Goal: Task Accomplishment & Management: Manage account settings

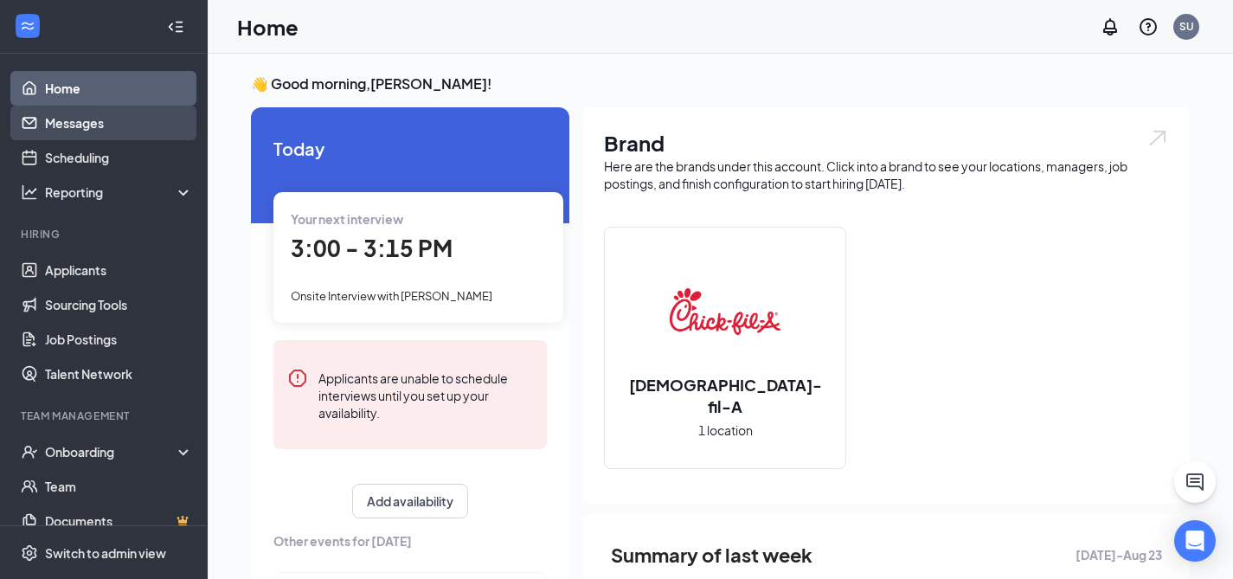
click at [68, 123] on link "Messages" at bounding box center [119, 123] width 148 height 35
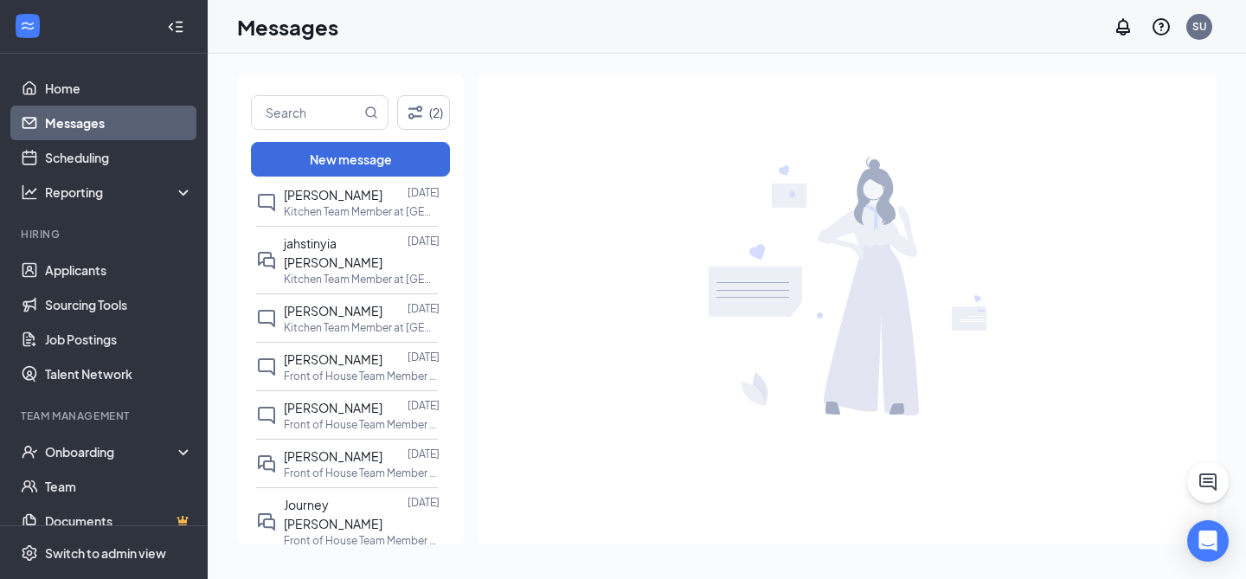
scroll to position [308, 0]
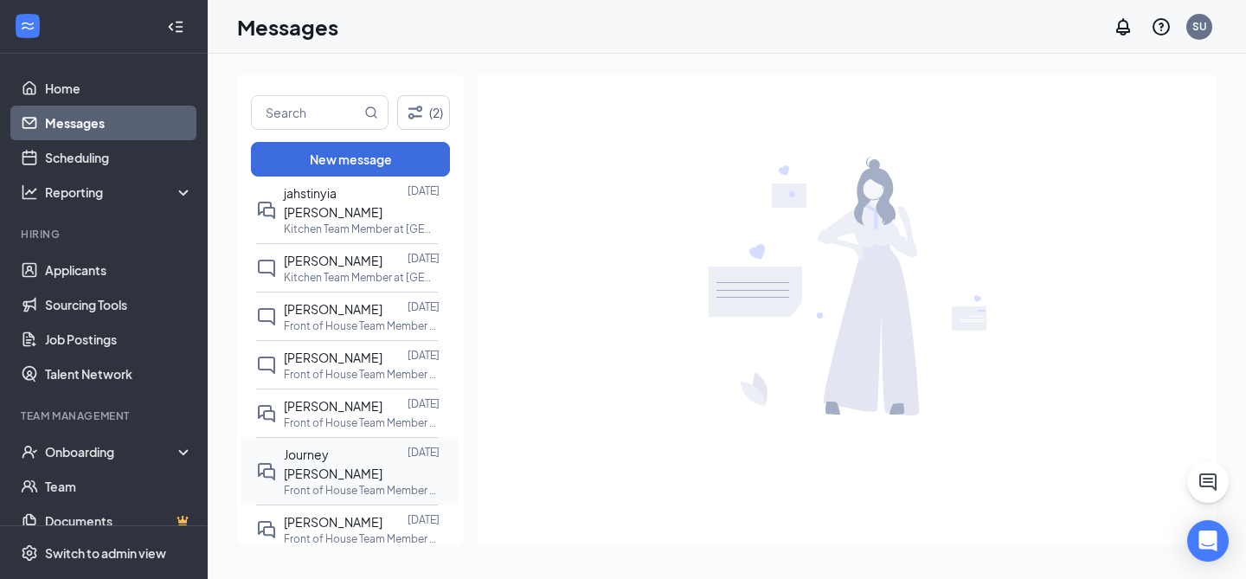
click at [339, 446] on span "Journey [PERSON_NAME]" at bounding box center [333, 463] width 99 height 35
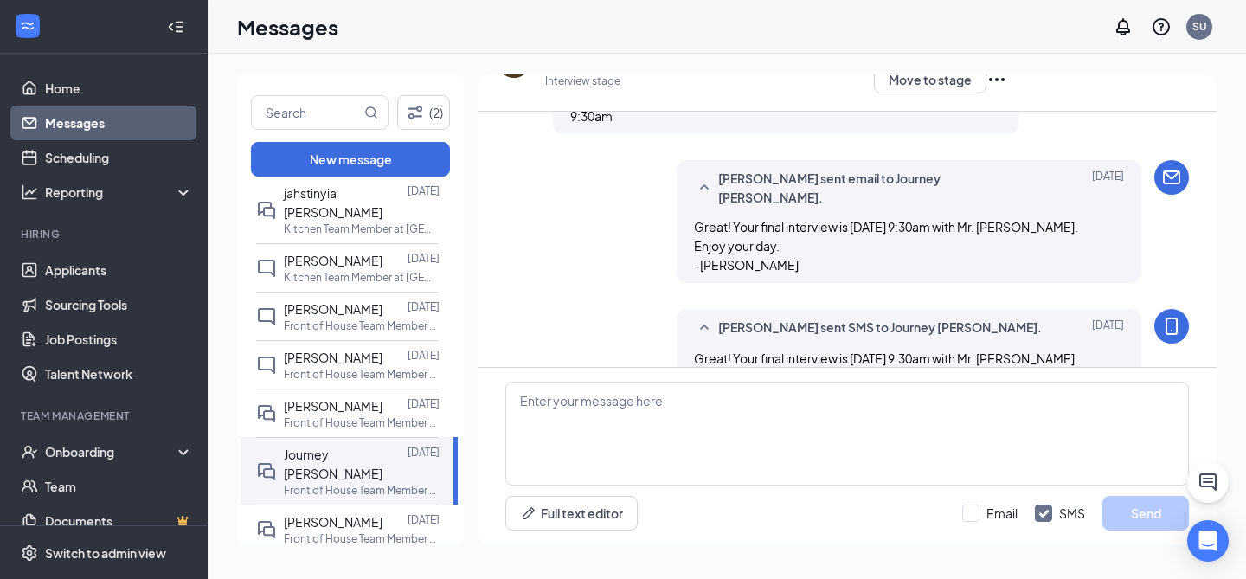
scroll to position [559, 0]
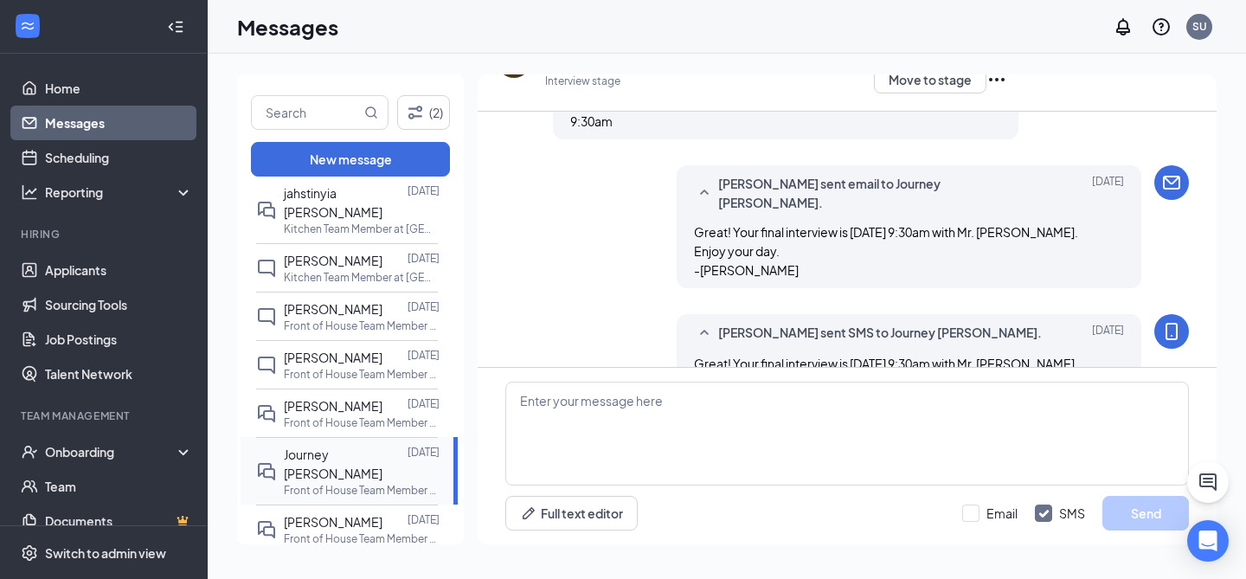
click at [300, 446] on span "Journey [PERSON_NAME]" at bounding box center [333, 463] width 99 height 35
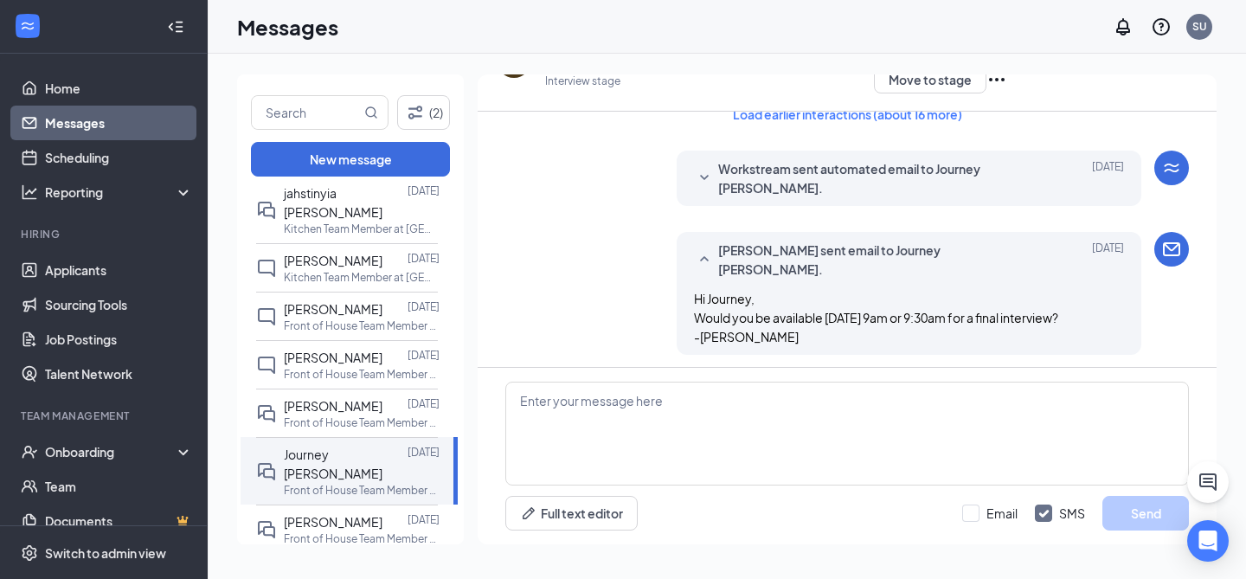
scroll to position [0, 0]
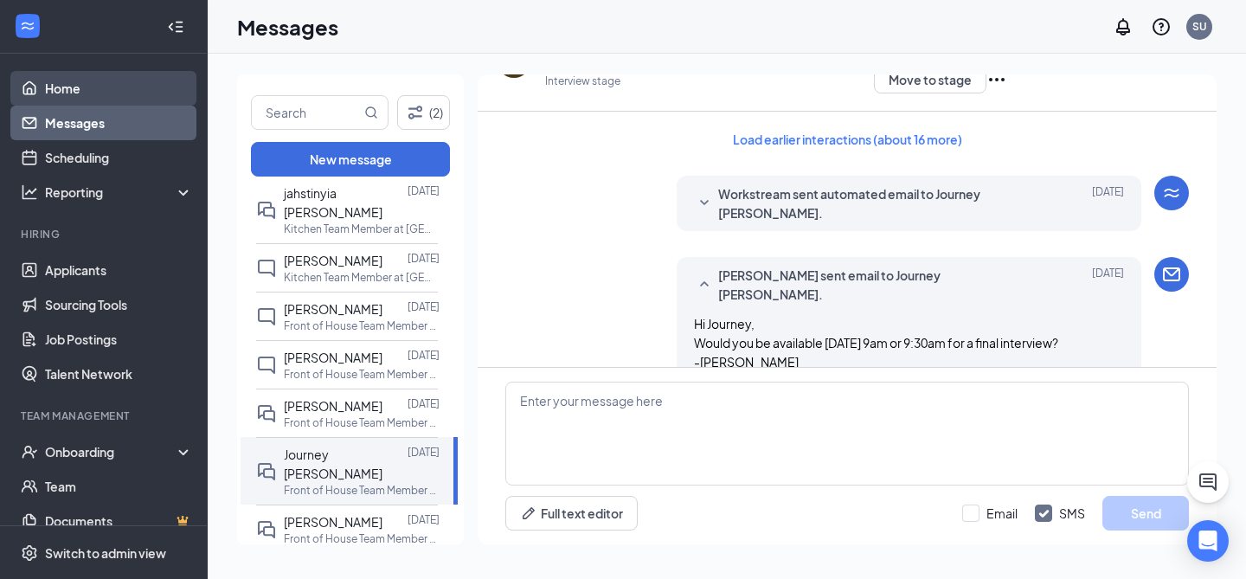
click at [79, 96] on link "Home" at bounding box center [119, 88] width 148 height 35
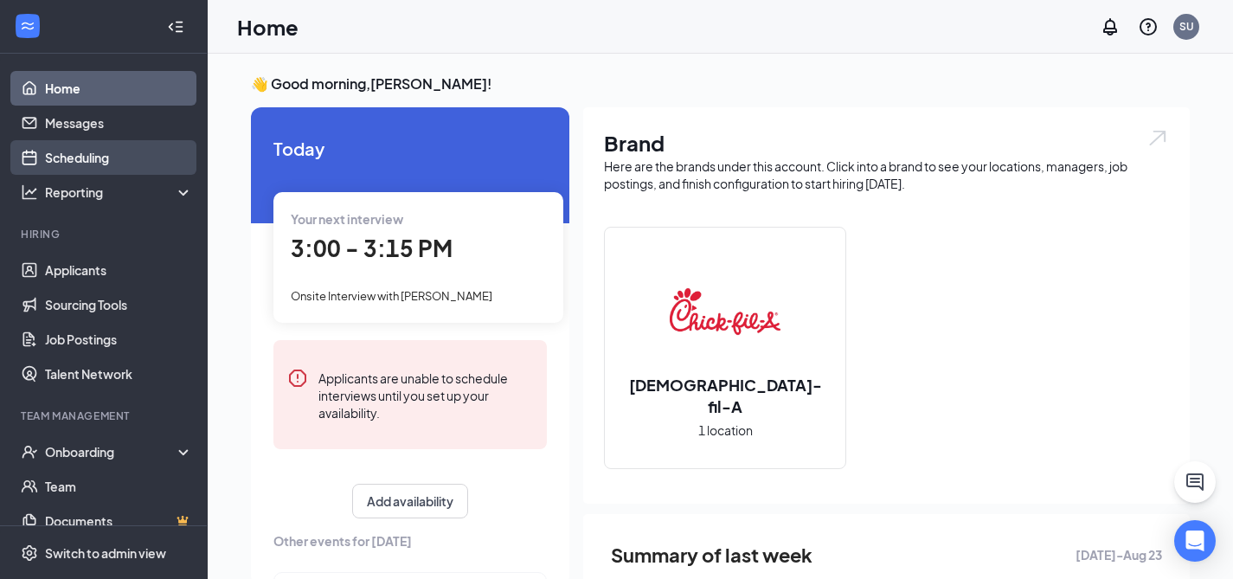
click at [98, 148] on link "Scheduling" at bounding box center [119, 157] width 148 height 35
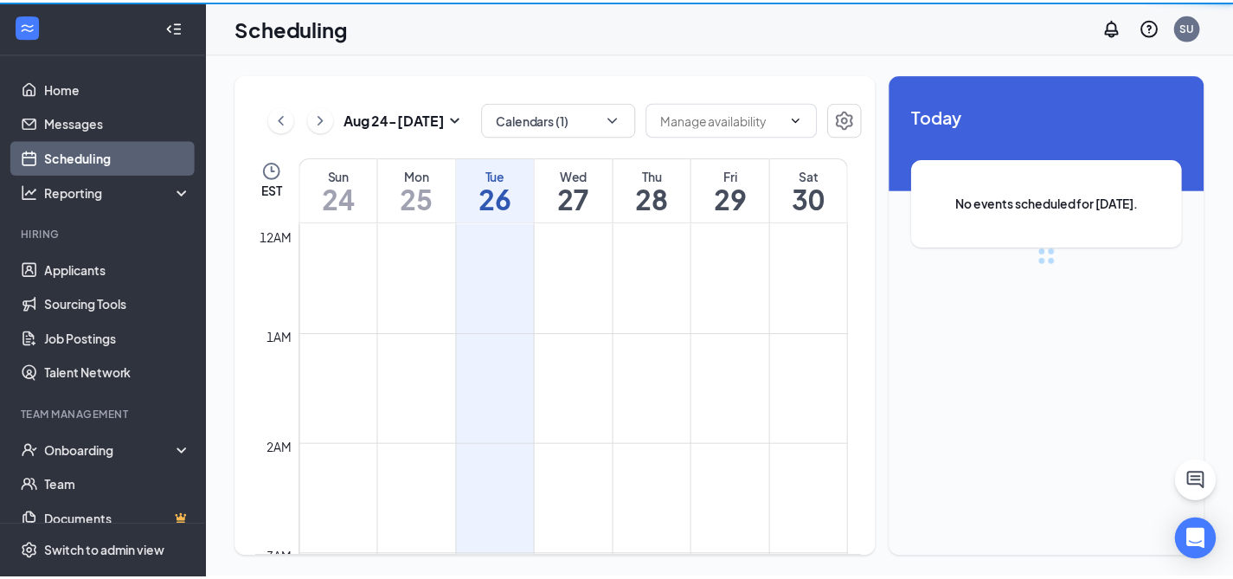
scroll to position [850, 0]
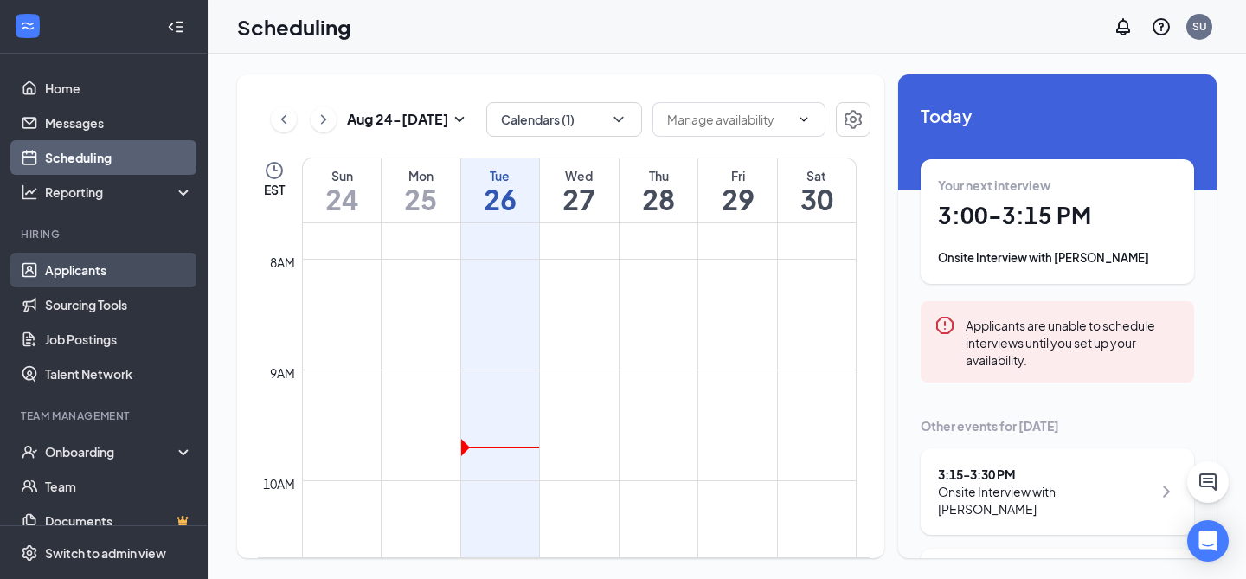
click at [80, 272] on link "Applicants" at bounding box center [119, 270] width 148 height 35
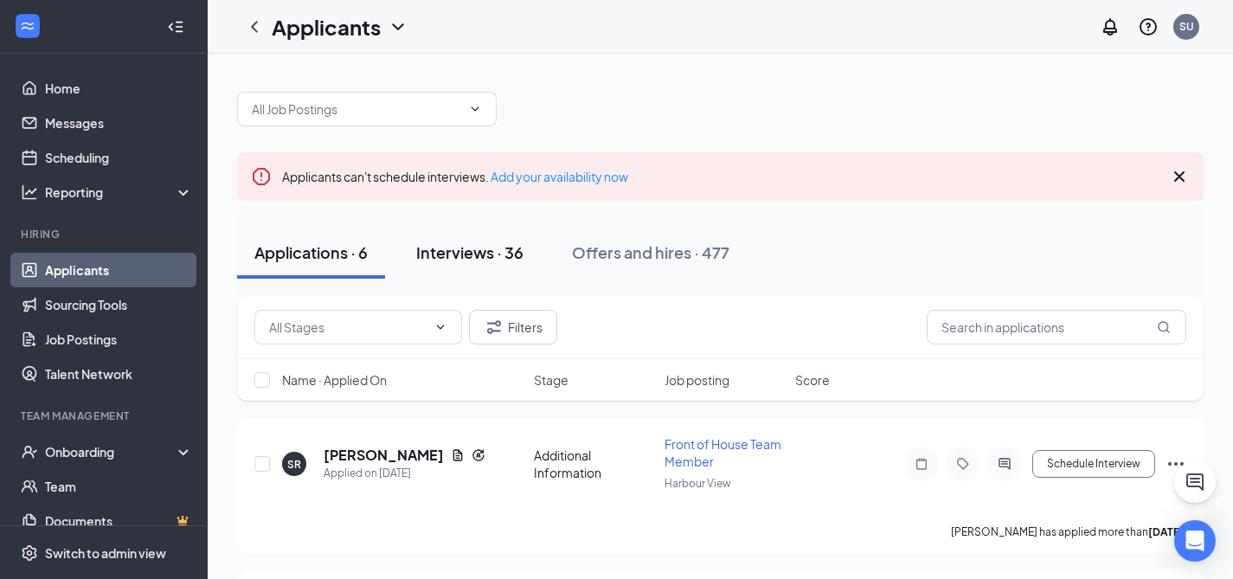
click at [490, 253] on div "Interviews · 36" at bounding box center [469, 252] width 107 height 22
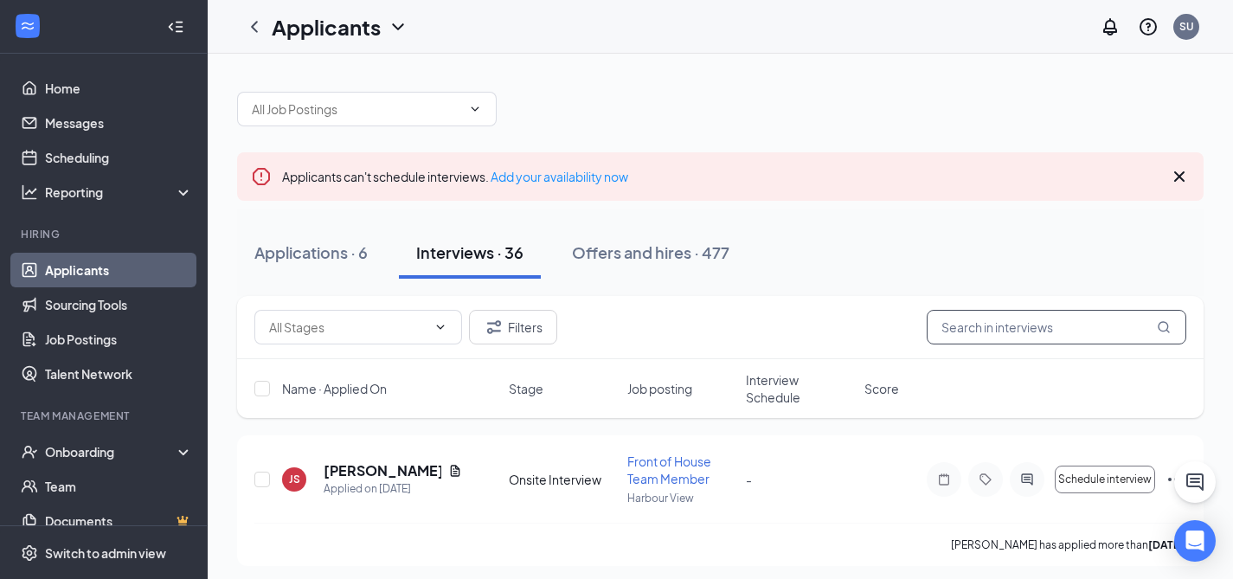
click at [1032, 318] on input "text" at bounding box center [1057, 327] width 260 height 35
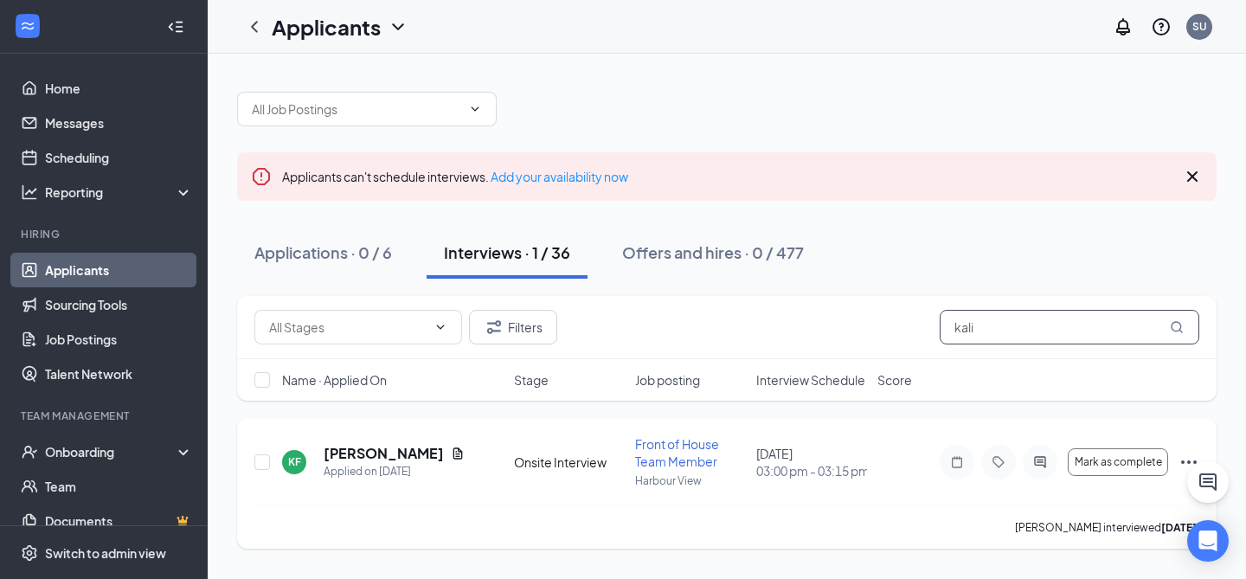
type input "kali"
click at [1188, 459] on icon "Ellipses" at bounding box center [1188, 462] width 21 height 21
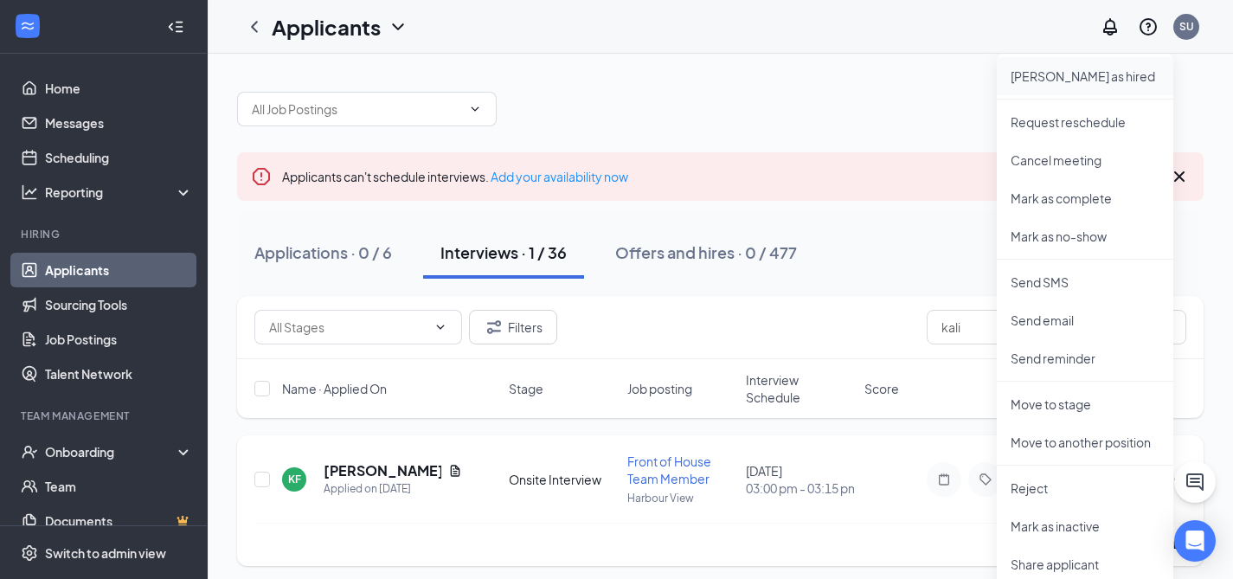
click at [1049, 69] on p "[PERSON_NAME] as hired" at bounding box center [1084, 75] width 149 height 17
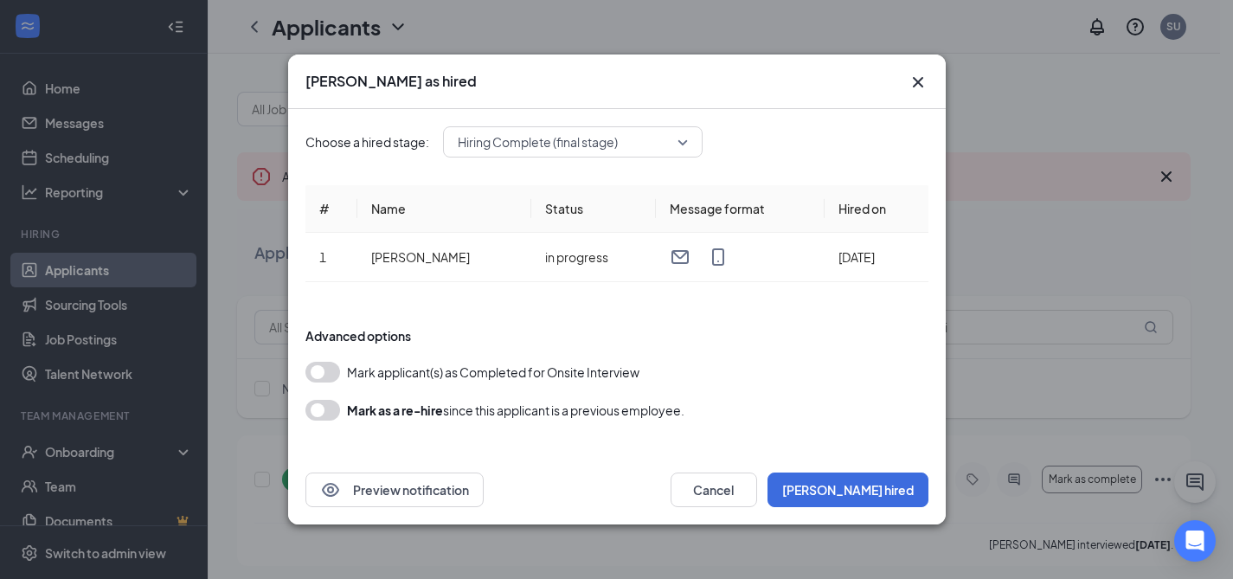
click at [317, 365] on button "button" at bounding box center [322, 372] width 35 height 21
click at [862, 491] on button "[PERSON_NAME] hired" at bounding box center [847, 489] width 161 height 35
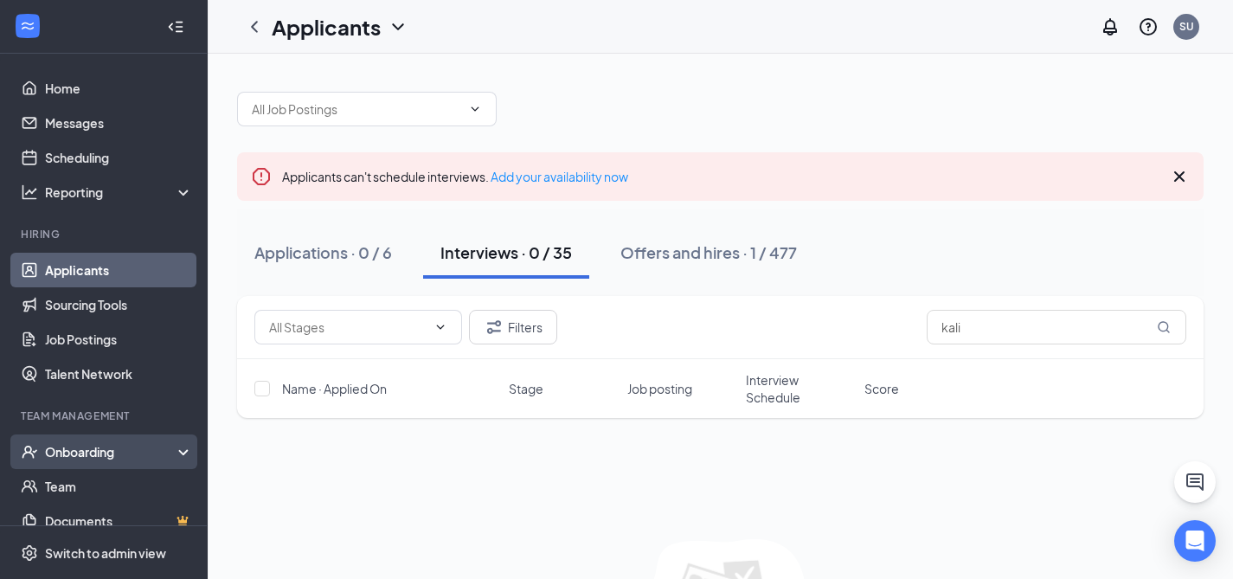
click at [75, 462] on div "Onboarding" at bounding box center [104, 451] width 208 height 35
click at [75, 487] on link "Overview" at bounding box center [119, 486] width 148 height 35
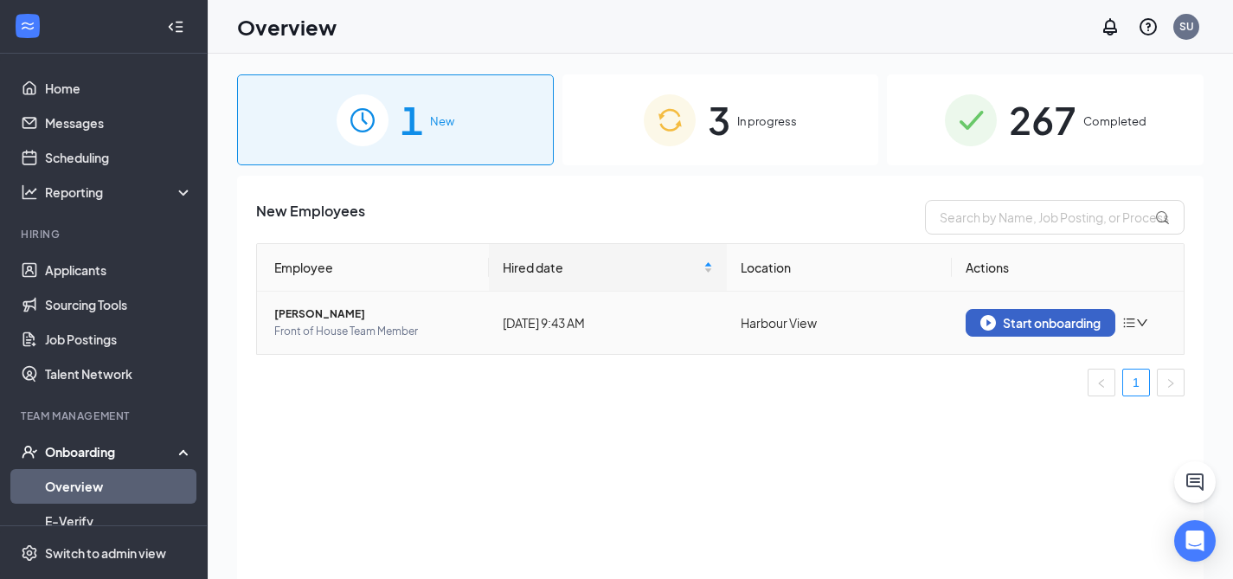
click at [1030, 319] on div "Start onboarding" at bounding box center [1040, 323] width 120 height 16
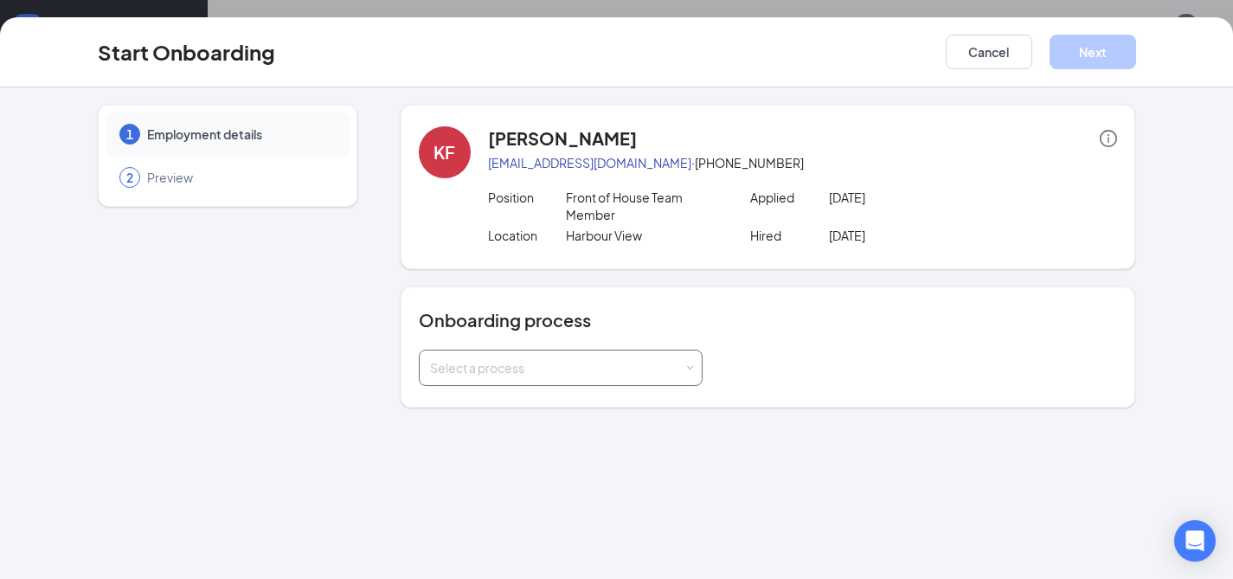
click at [552, 372] on div "Select a process" at bounding box center [556, 367] width 253 height 17
click at [510, 411] on li "Onboarding" at bounding box center [560, 404] width 284 height 31
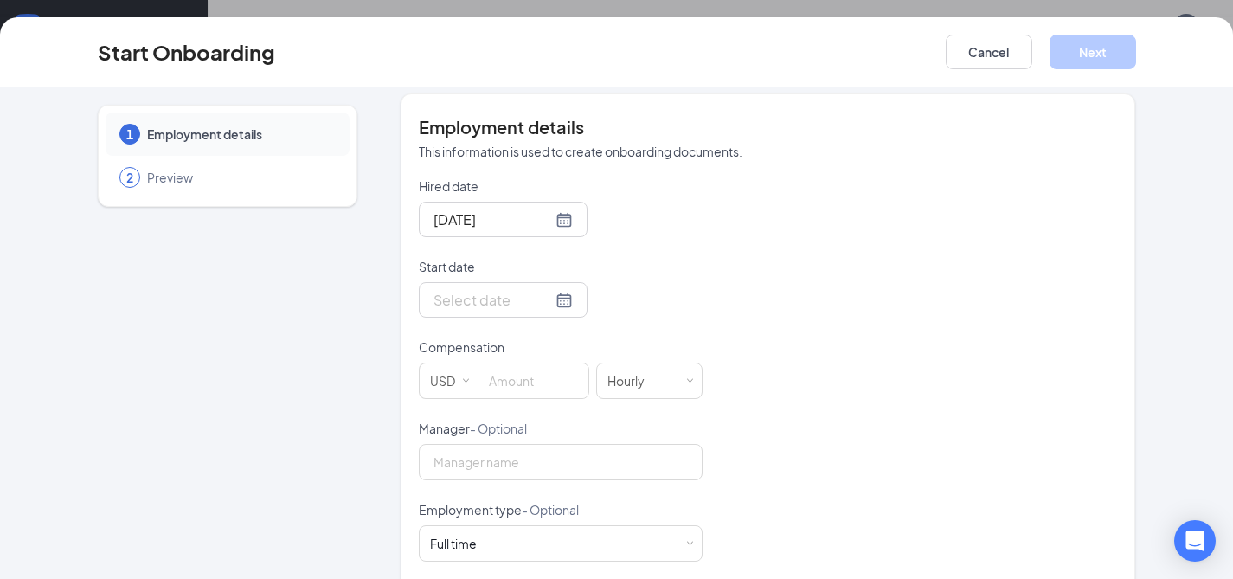
scroll to position [337, 0]
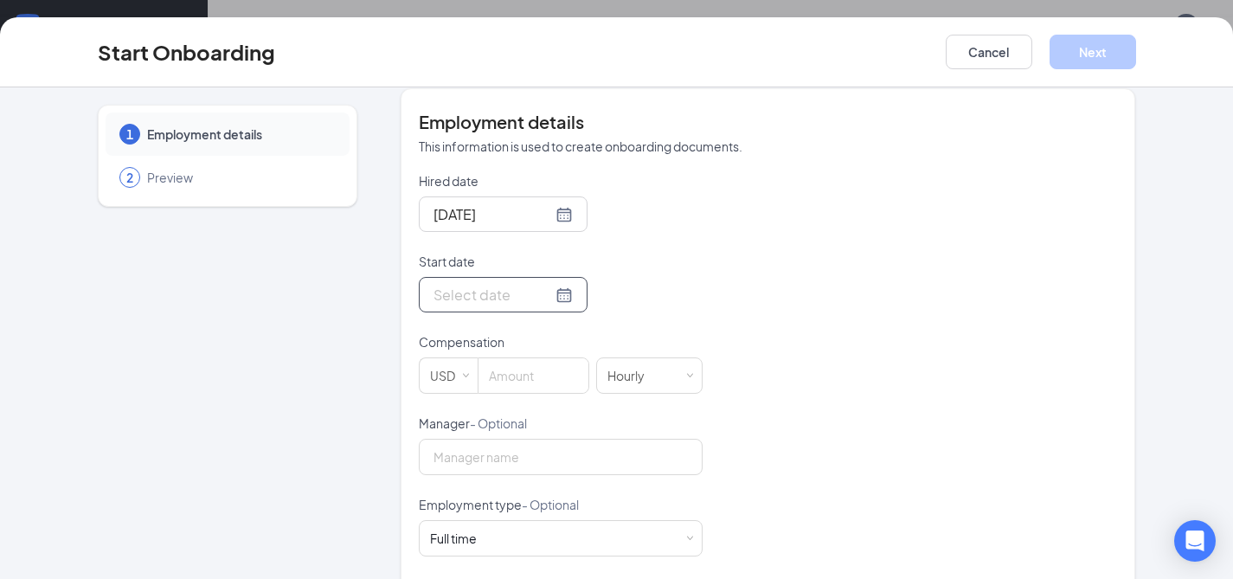
click at [536, 292] on div at bounding box center [502, 295] width 139 height 22
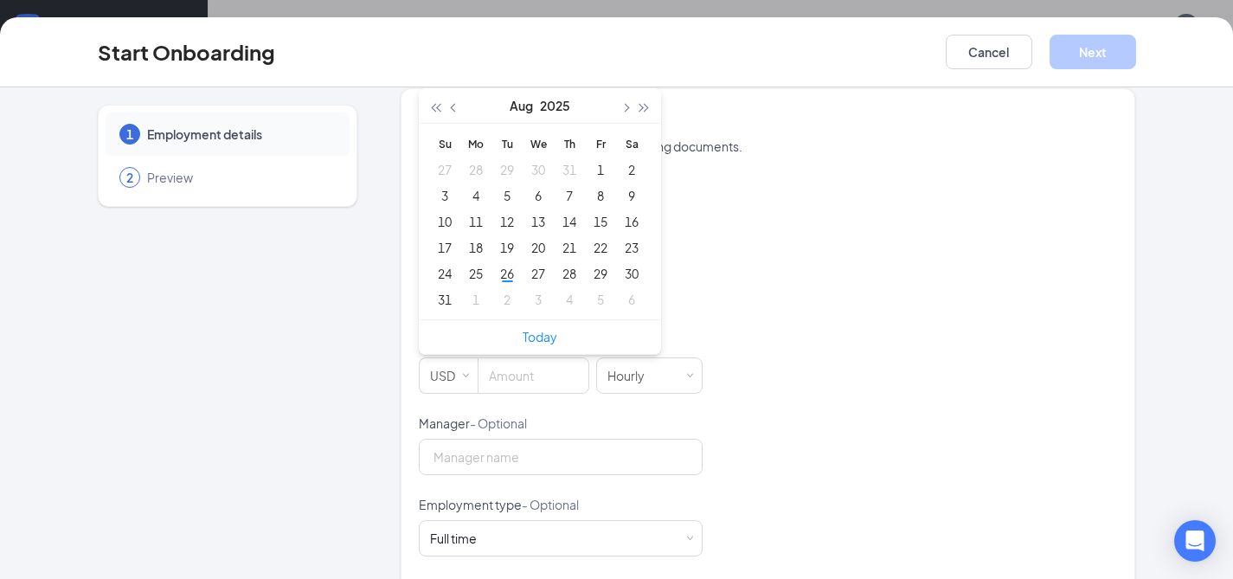
type input "[DATE]"
click at [536, 333] on link "Today" at bounding box center [540, 337] width 35 height 16
type input "[DATE]"
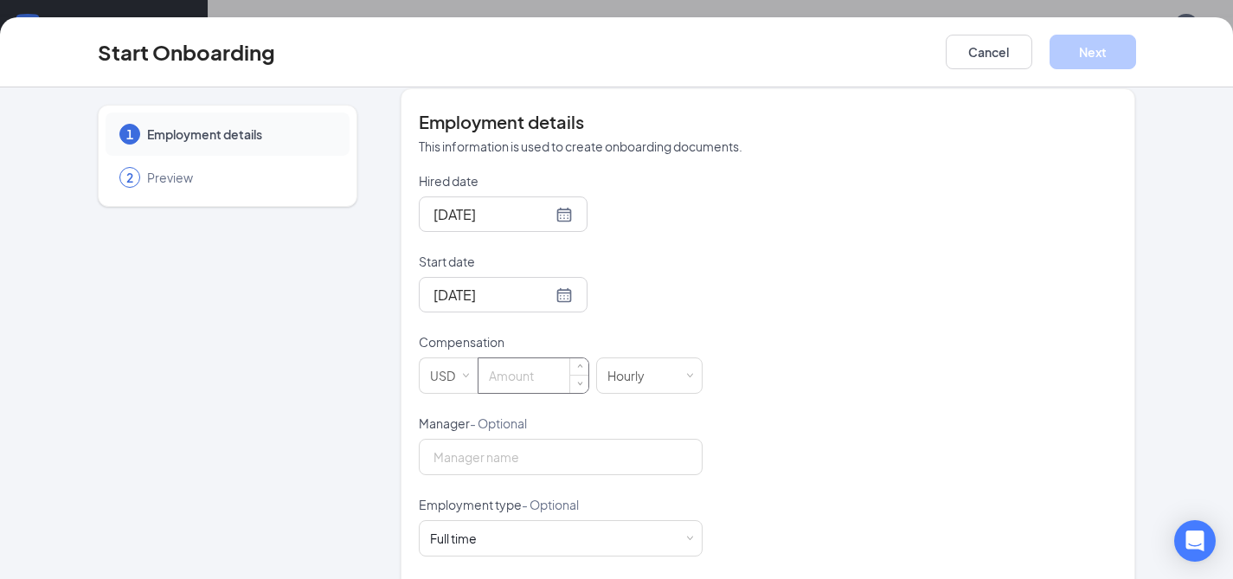
click at [497, 375] on input at bounding box center [533, 375] width 110 height 35
type input "15.8"
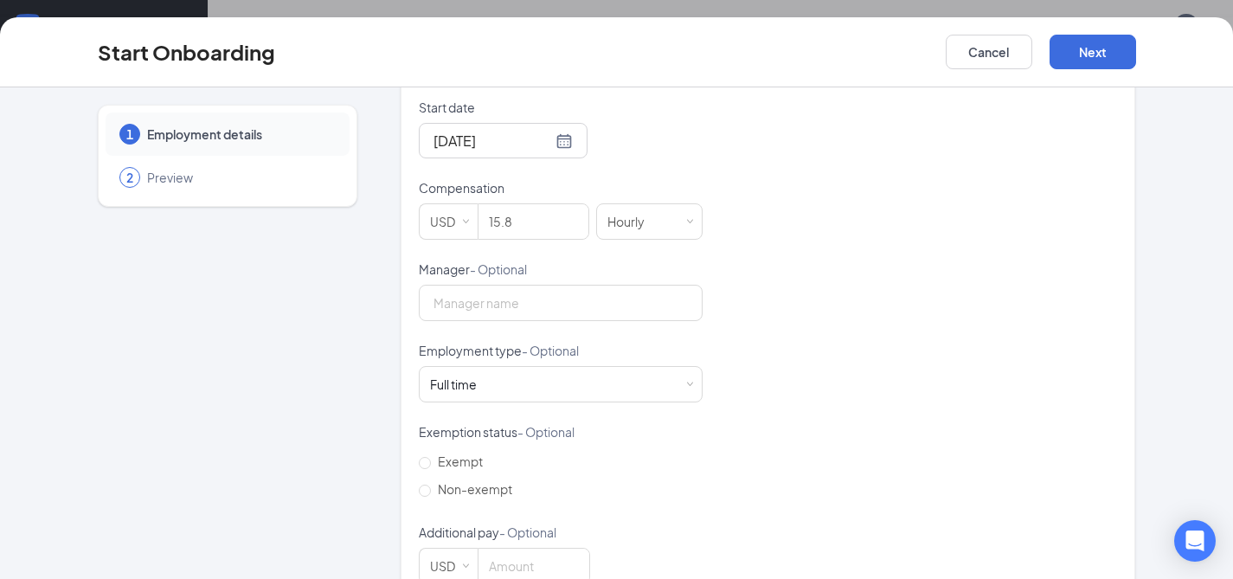
scroll to position [535, 0]
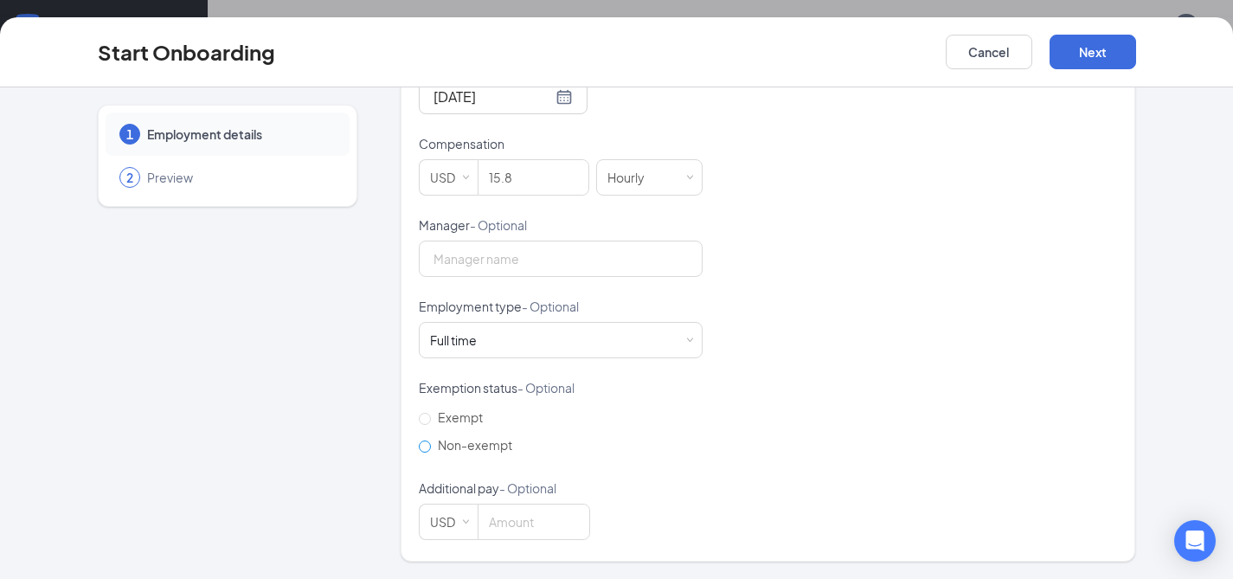
click at [422, 451] on input "Non-exempt" at bounding box center [425, 446] width 12 height 12
radio input "true"
click at [685, 337] on span at bounding box center [689, 341] width 8 height 8
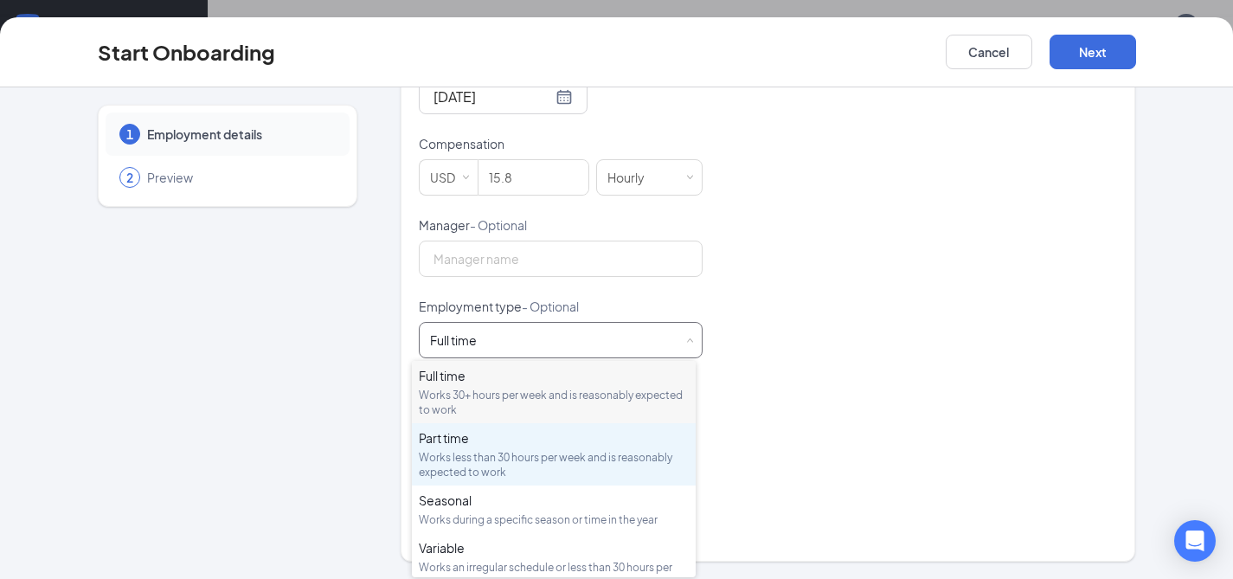
click at [530, 448] on div "Part time Works less than 30 hours per week and is reasonably expected to work" at bounding box center [554, 454] width 270 height 50
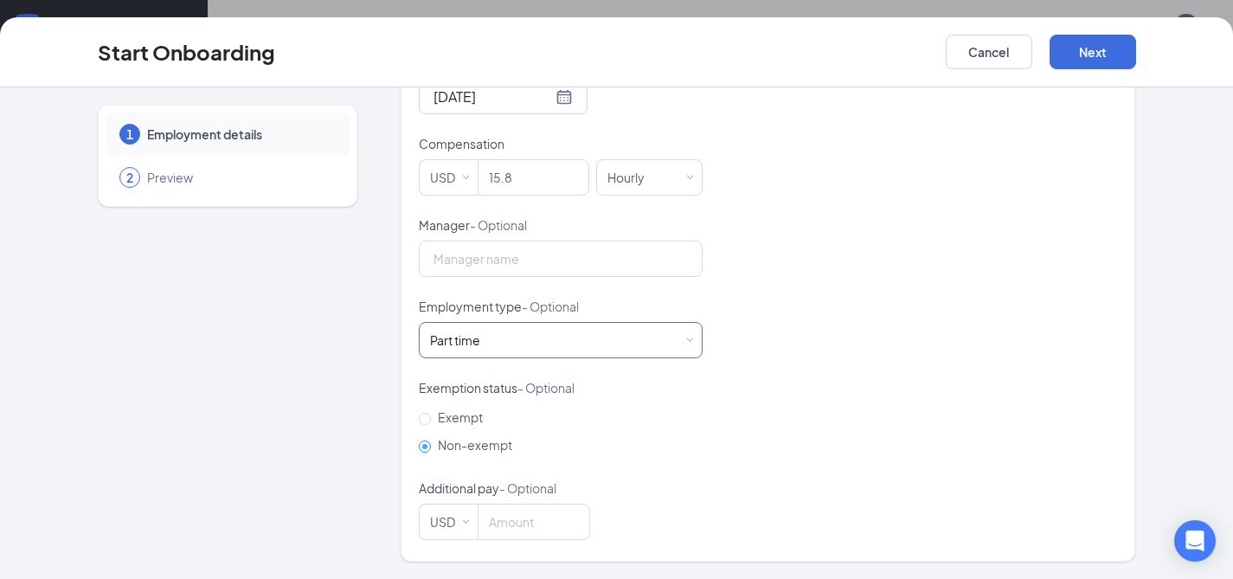
click at [670, 349] on div "Part time Works less than 30 hours per week and is reasonably expected to work" at bounding box center [560, 340] width 261 height 35
click at [771, 242] on div "Hired date [DATE] Start date [DATE] [DATE] Su Mo Tu We Th Fr Sa 27 28 29 30 31 …" at bounding box center [768, 257] width 699 height 566
click at [1102, 58] on button "Next" at bounding box center [1092, 52] width 87 height 35
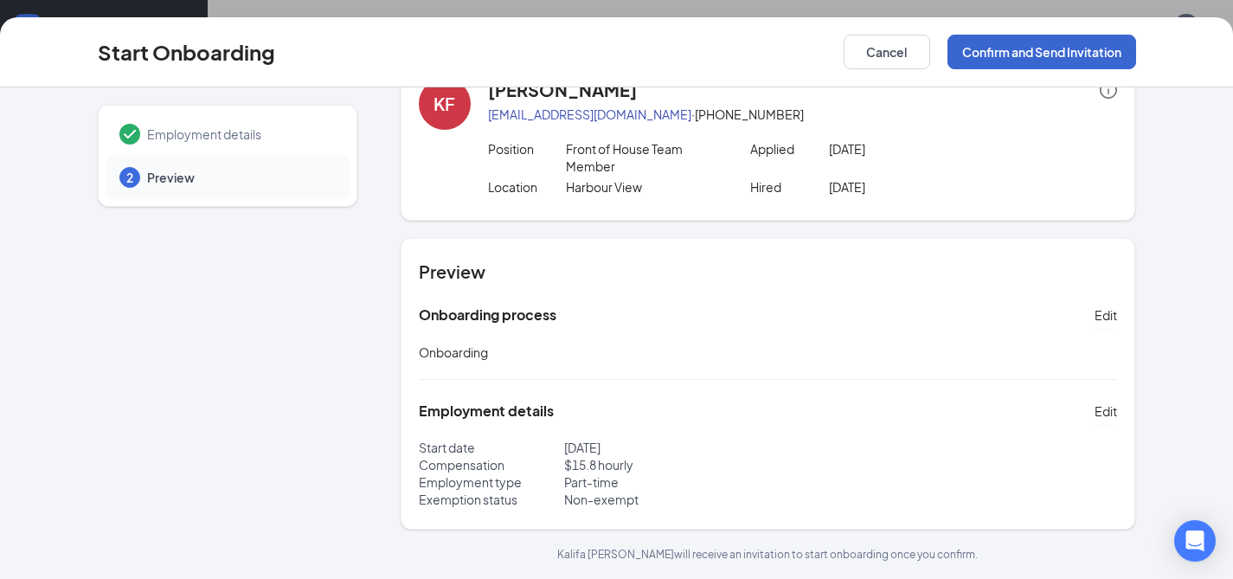
scroll to position [48, 0]
click at [1010, 47] on button "Confirm and Send Invitation" at bounding box center [1041, 52] width 189 height 35
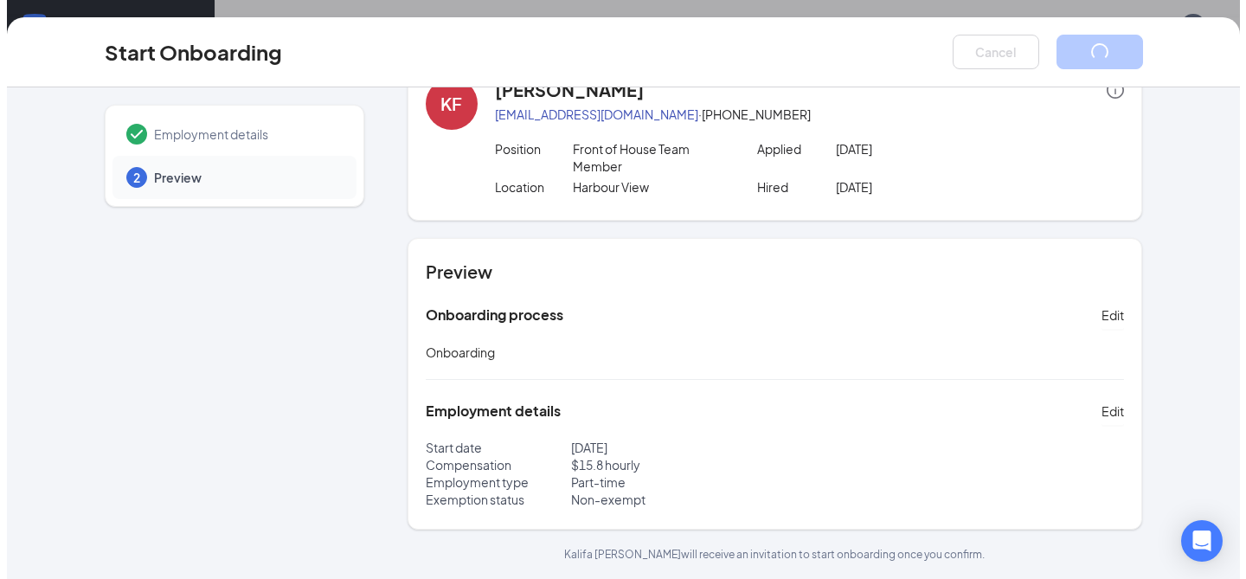
scroll to position [0, 0]
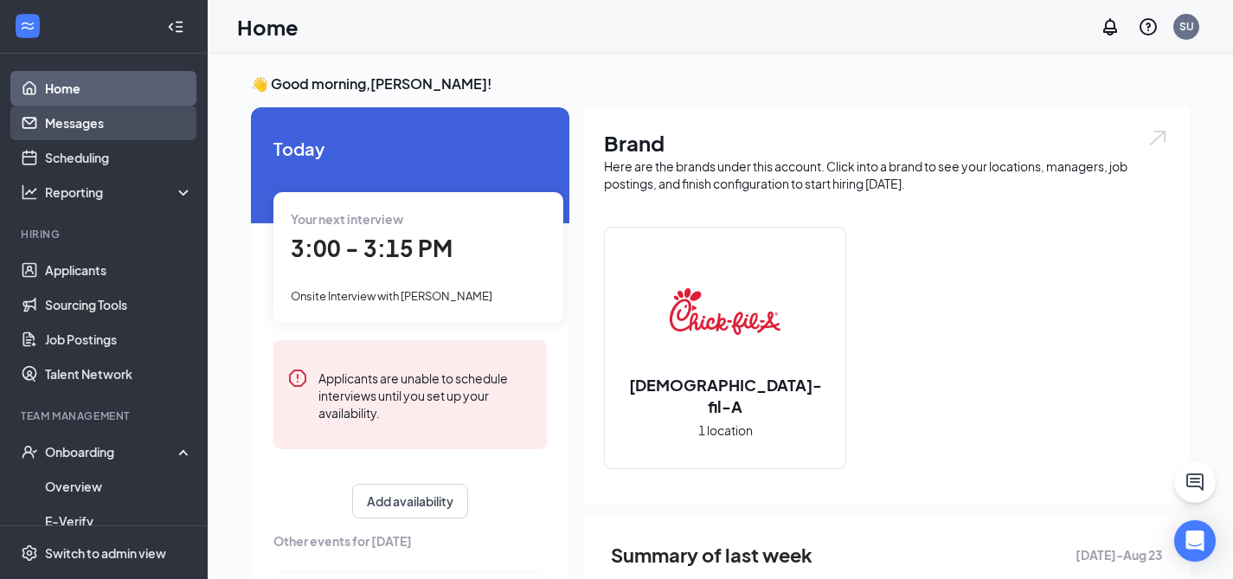
click at [85, 126] on link "Messages" at bounding box center [119, 123] width 148 height 35
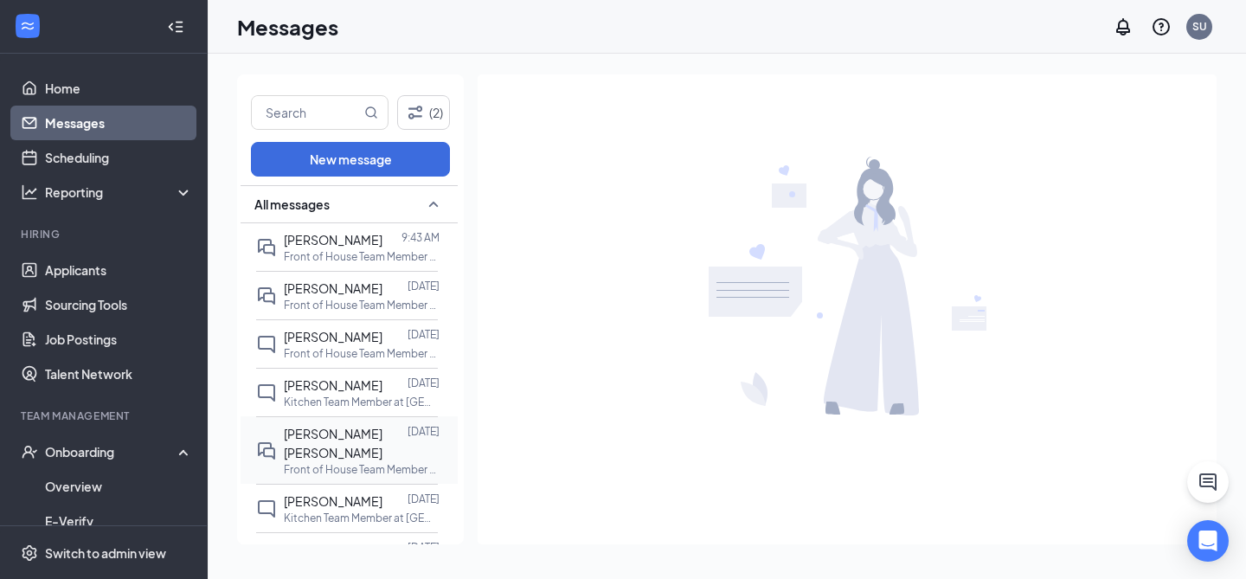
click at [407, 424] on div at bounding box center [407, 443] width 0 height 38
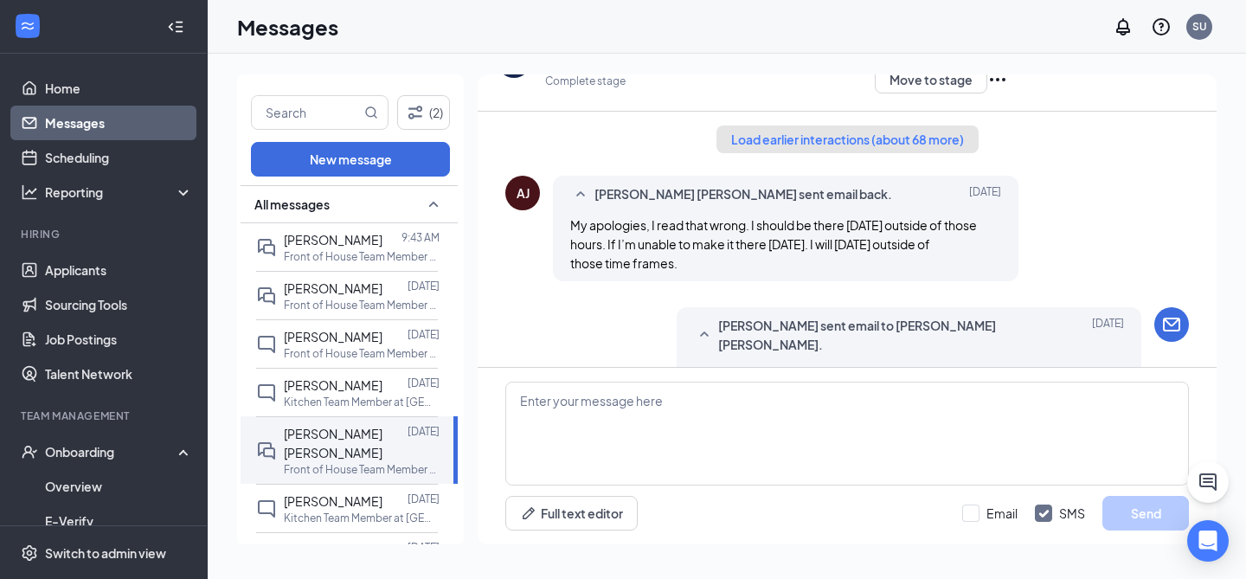
click at [925, 141] on button "Load earlier interactions (about 68 more)" at bounding box center [847, 139] width 262 height 28
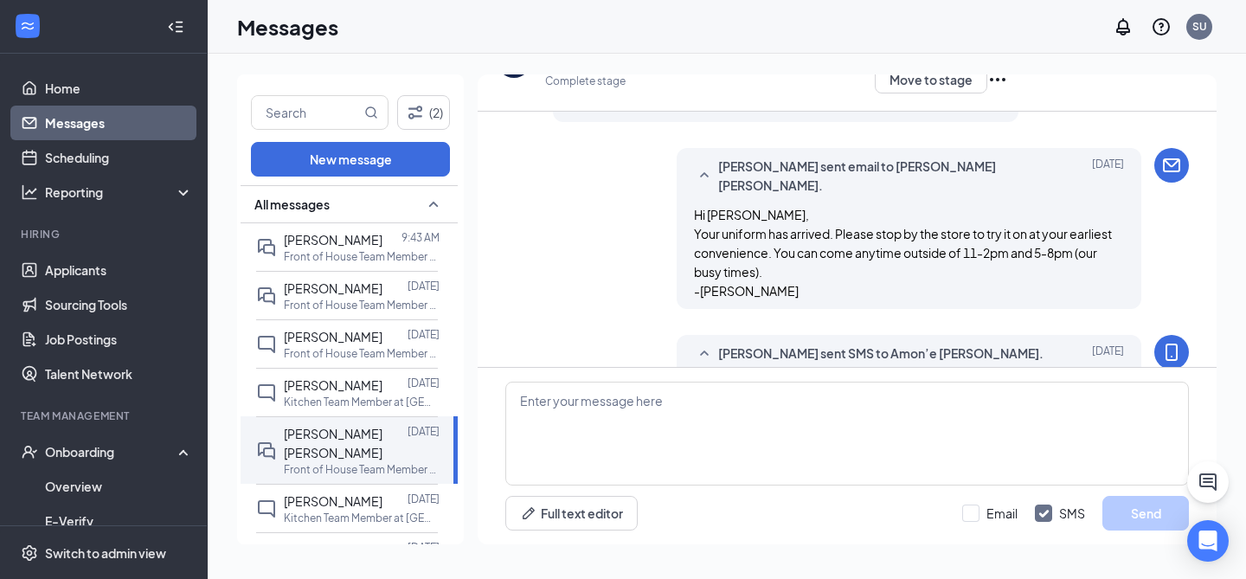
scroll to position [5779, 0]
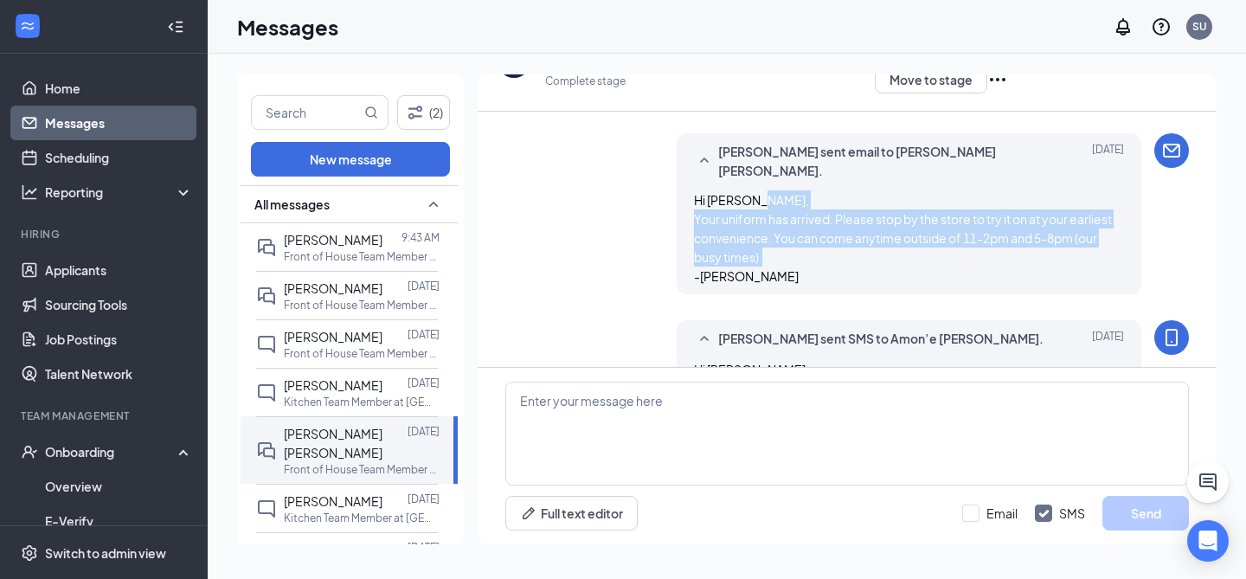
drag, startPoint x: 690, startPoint y: 162, endPoint x: 818, endPoint y: 229, distance: 145.5
click at [818, 229] on div "Hi [PERSON_NAME], Your uniform has arrived. Please stop by the store to try it …" at bounding box center [909, 237] width 431 height 95
copy span "Your uniform has arrived. Please stop by the store to try it on at your earlies…"
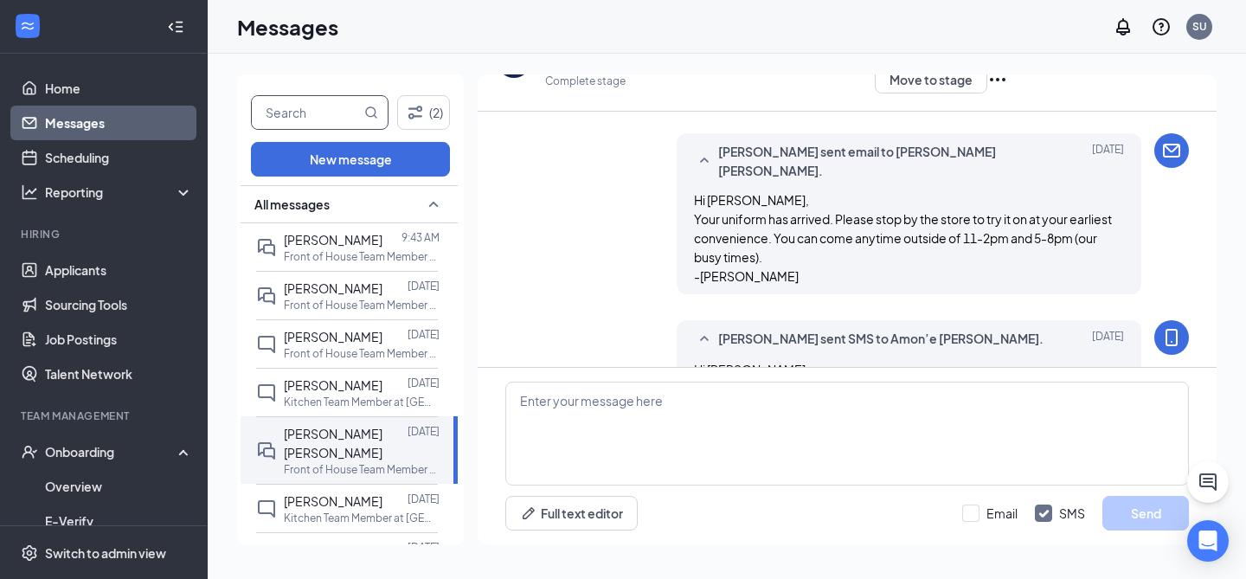
click at [319, 108] on input "text" at bounding box center [306, 112] width 109 height 33
click at [314, 105] on input "text" at bounding box center [306, 112] width 109 height 33
type input "alec"
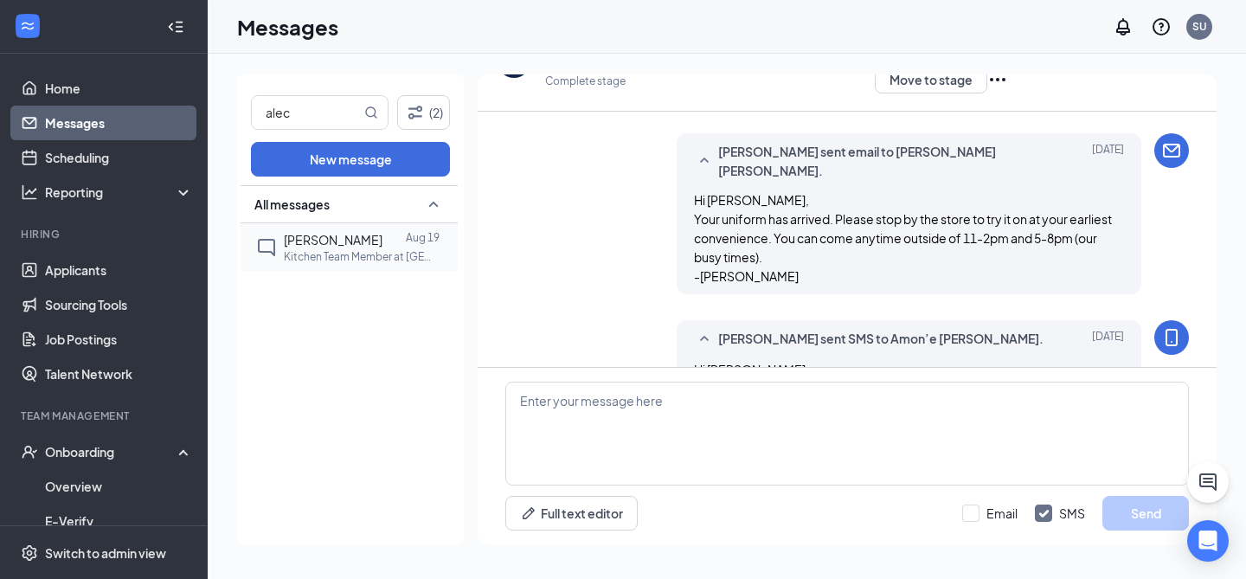
click at [344, 253] on p "Kitchen Team Member at [GEOGRAPHIC_DATA]" at bounding box center [362, 256] width 156 height 15
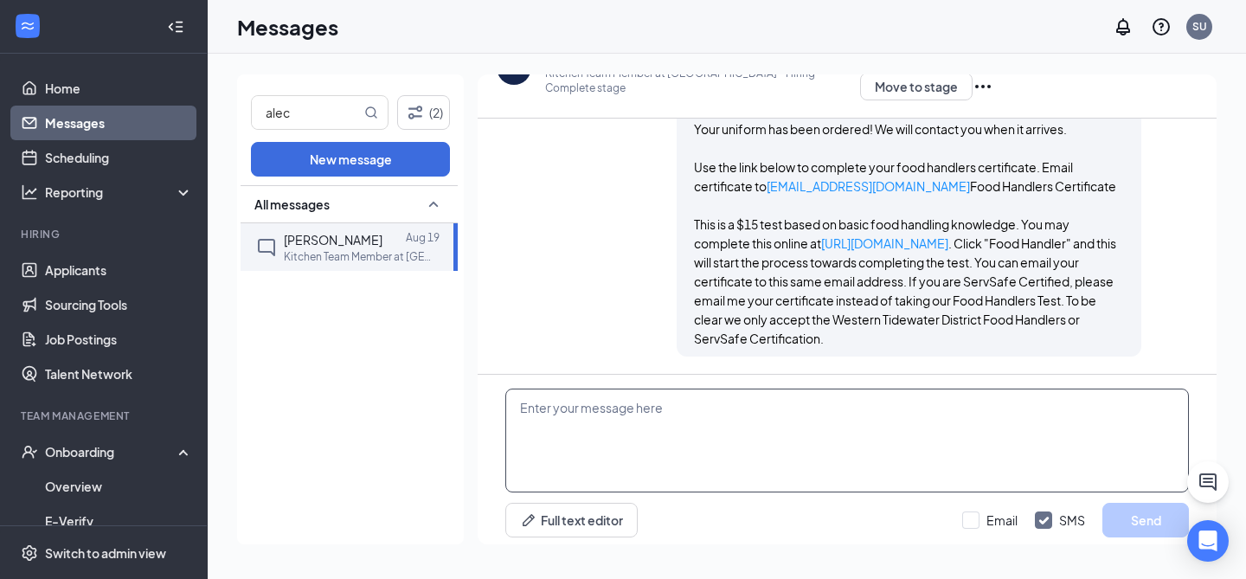
scroll to position [1254, 0]
paste textarea "Your uniform has arrived. Please stop by the store to try it on at your earlies…"
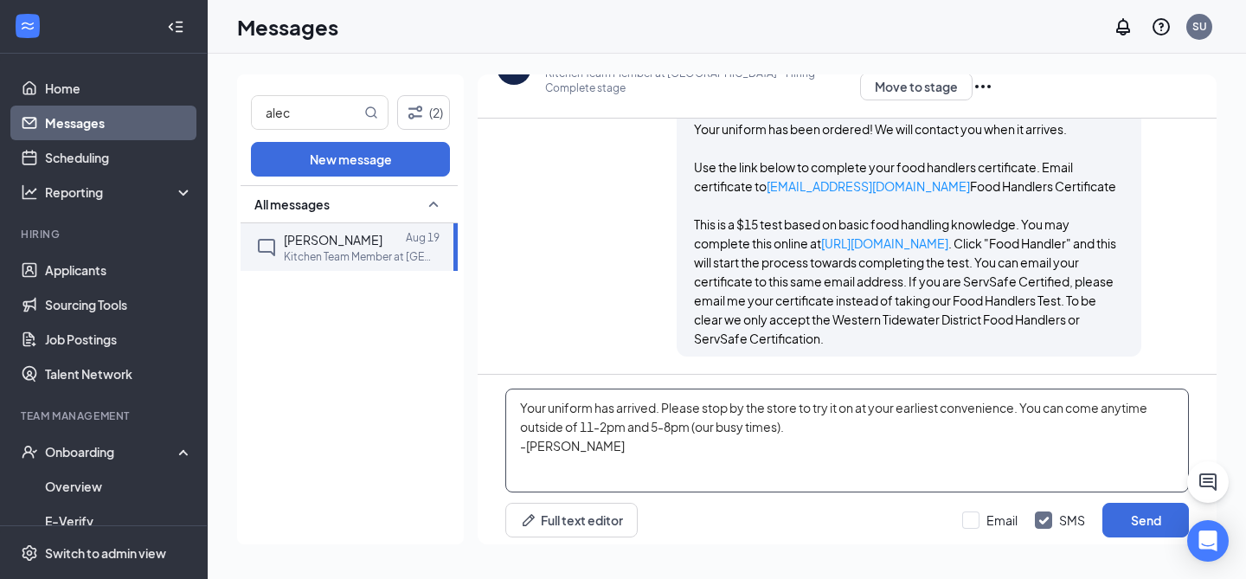
click at [516, 401] on textarea "Your uniform has arrived. Please stop by the store to try it on at your earlies…" at bounding box center [846, 440] width 683 height 104
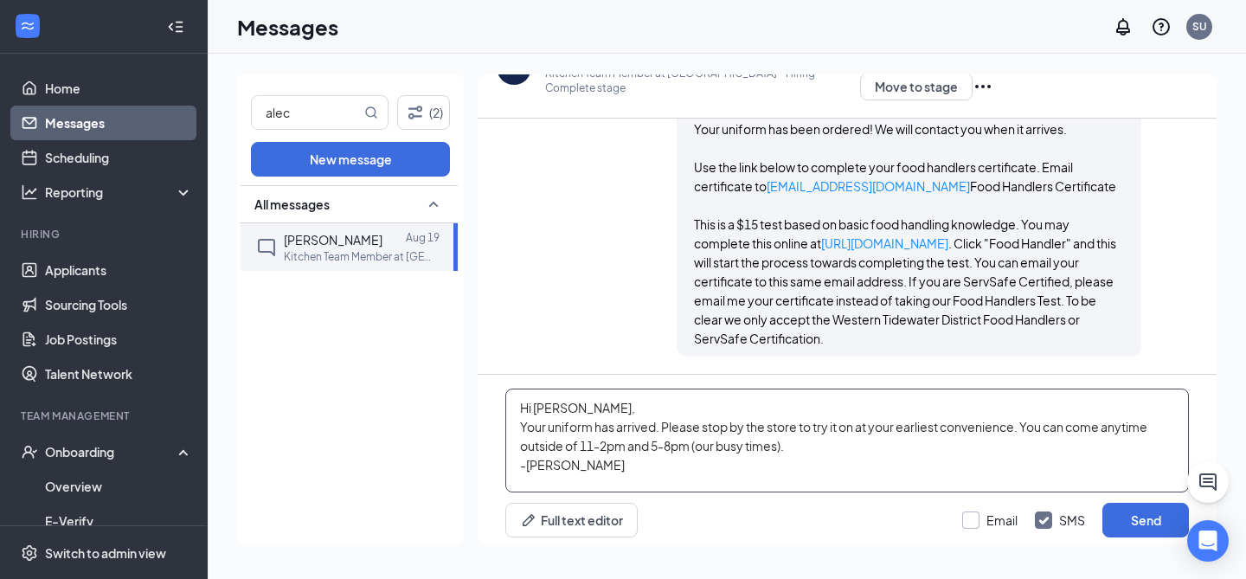
type textarea "Hi [PERSON_NAME], Your uniform has arrived. Please stop by the store to try it …"
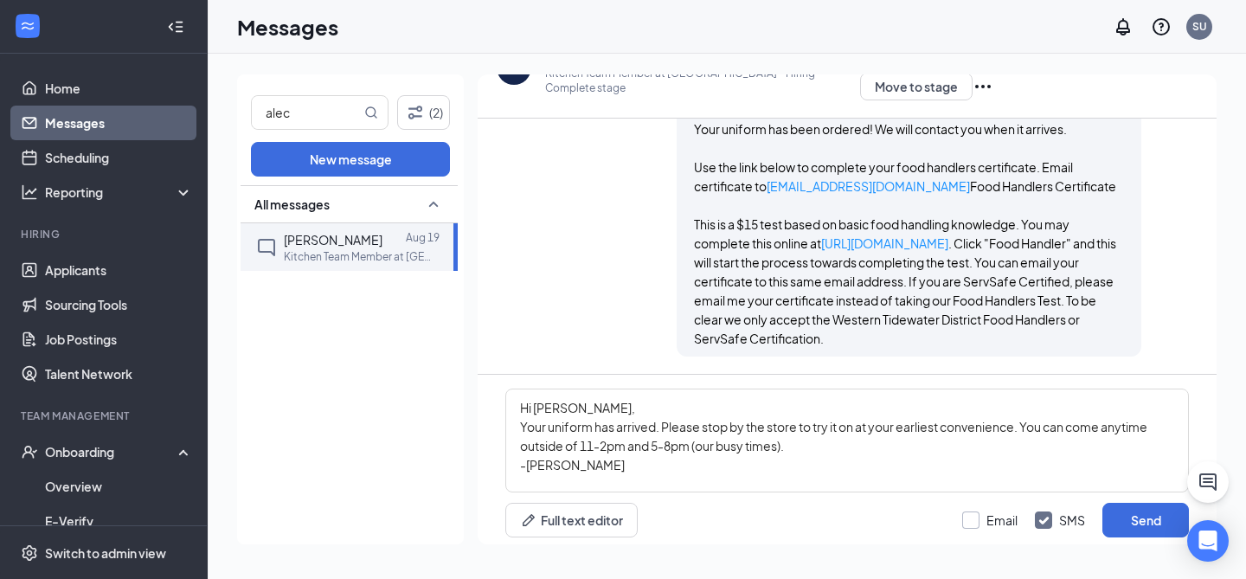
click at [972, 511] on input "Email" at bounding box center [989, 519] width 55 height 17
checkbox input "true"
click at [1141, 517] on button "Send" at bounding box center [1145, 520] width 87 height 35
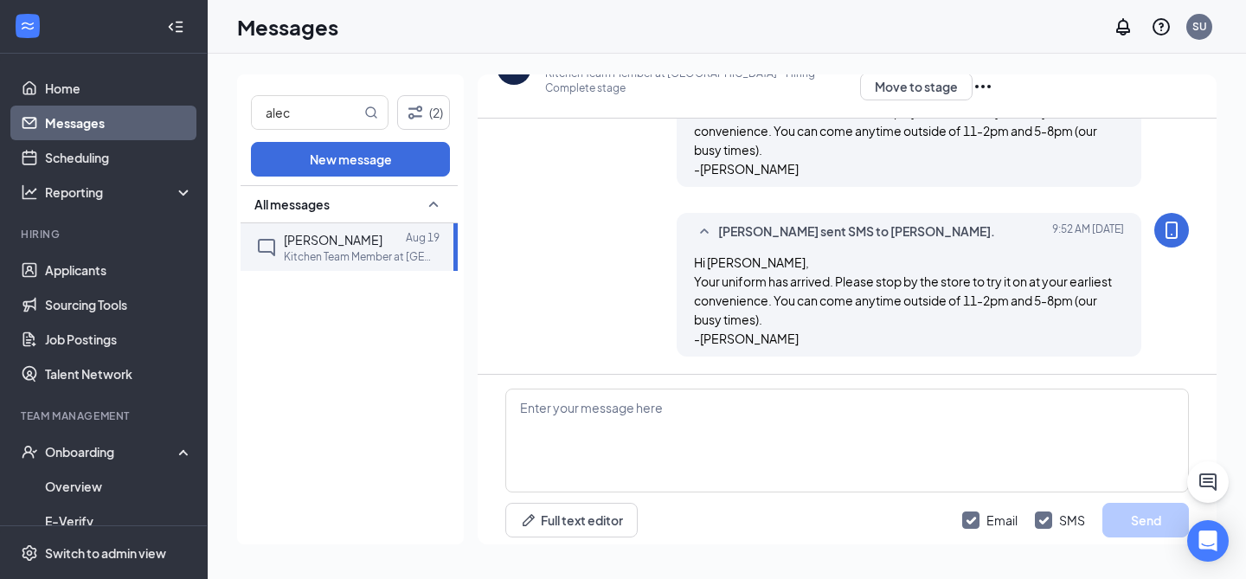
scroll to position [1593, 0]
